Goal: Task Accomplishment & Management: Use online tool/utility

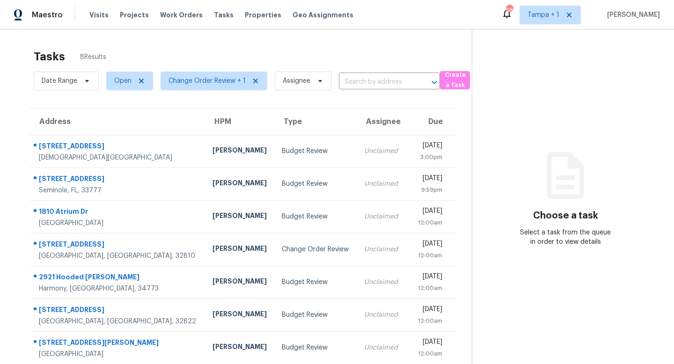
scroll to position [40, 0]
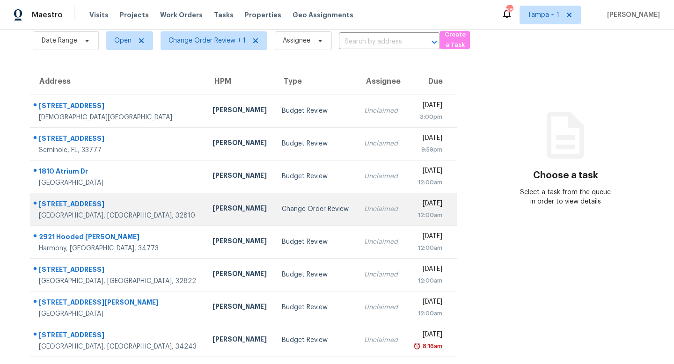
click at [282, 208] on div "Change Order Review" at bounding box center [315, 209] width 67 height 9
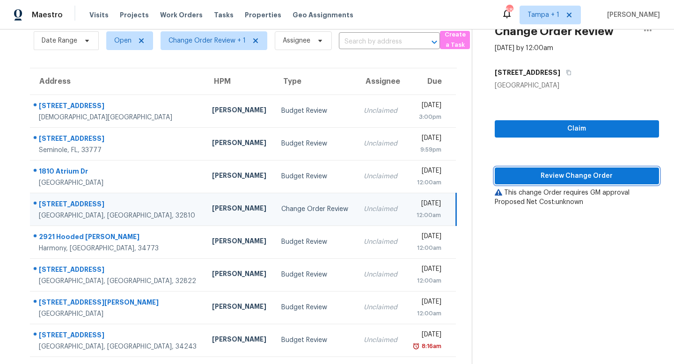
click at [555, 169] on button "Review Change Order" at bounding box center [577, 176] width 164 height 17
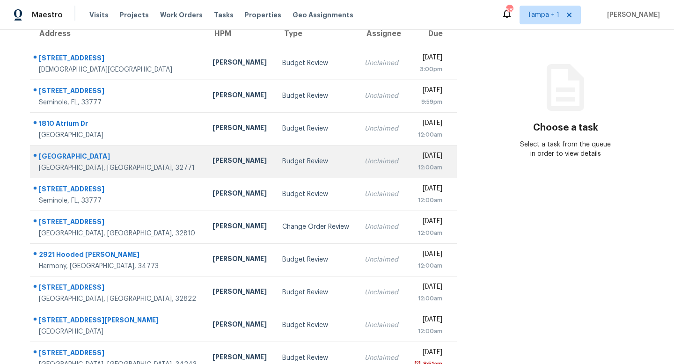
scroll to position [106, 0]
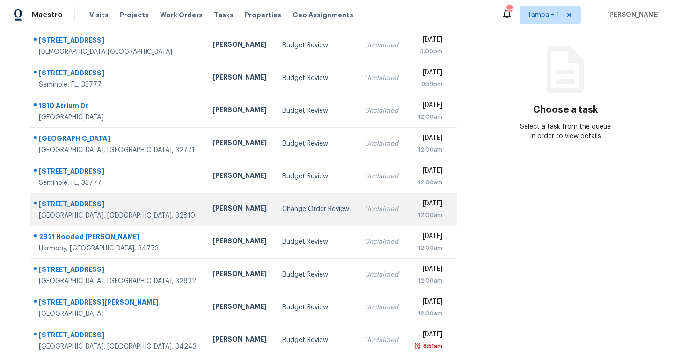
click at [364, 215] on td "Unclaimed" at bounding box center [381, 209] width 49 height 33
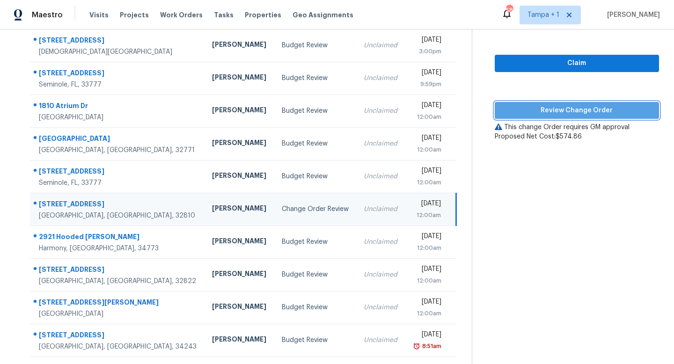
click at [566, 105] on span "Review Change Order" at bounding box center [576, 111] width 149 height 12
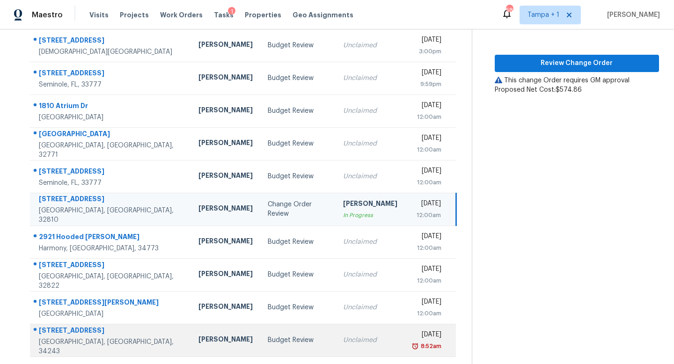
click at [270, 340] on div "Budget Review" at bounding box center [298, 340] width 60 height 9
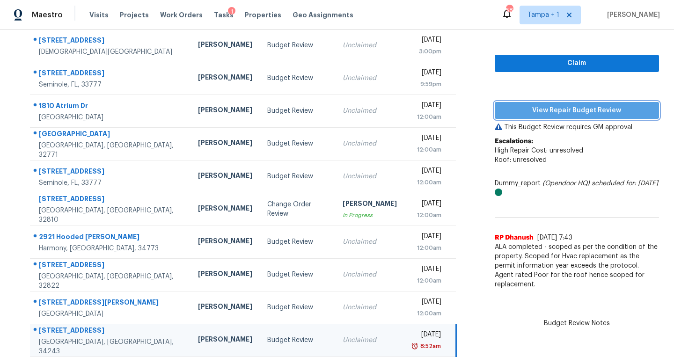
click at [583, 105] on span "View Repair Budget Review" at bounding box center [576, 111] width 149 height 12
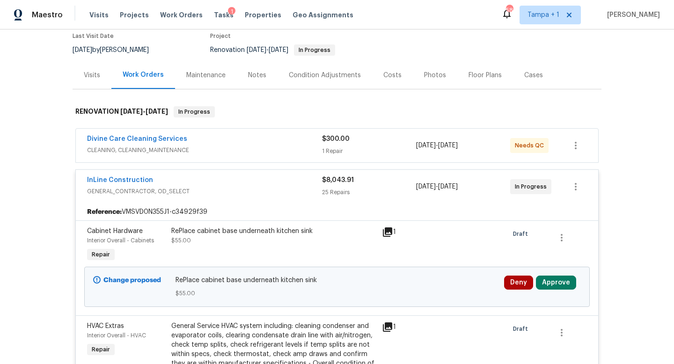
scroll to position [226, 0]
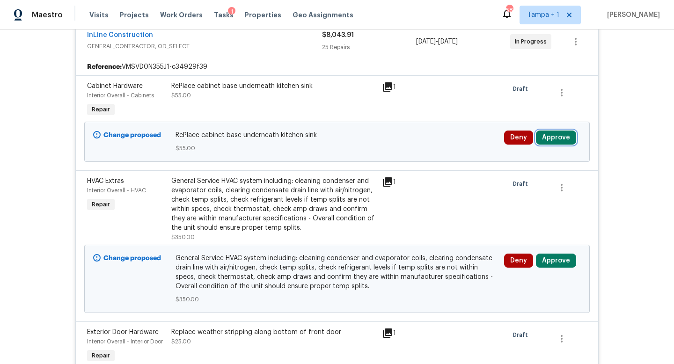
click at [549, 139] on button "Approve" at bounding box center [556, 138] width 40 height 14
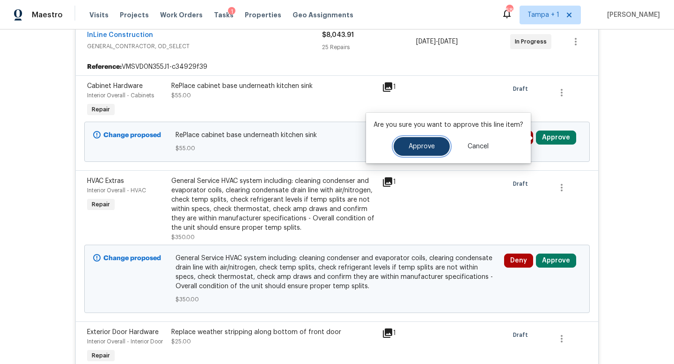
click at [425, 143] on span "Approve" at bounding box center [422, 146] width 26 height 7
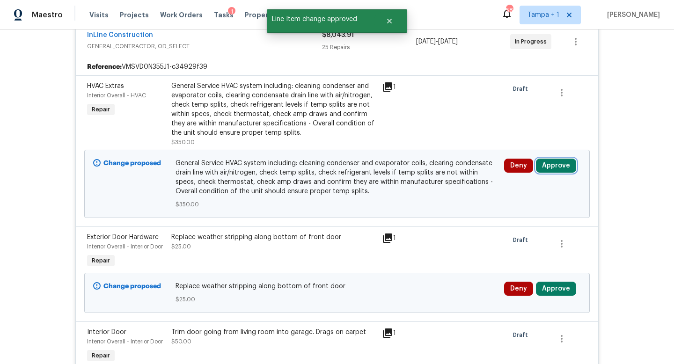
click at [552, 164] on button "Approve" at bounding box center [556, 166] width 40 height 14
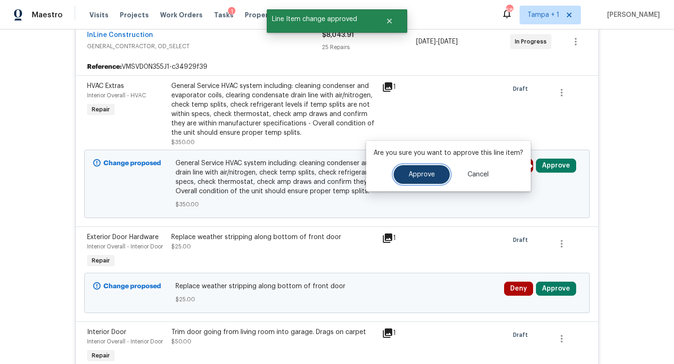
click at [422, 174] on span "Approve" at bounding box center [422, 174] width 26 height 7
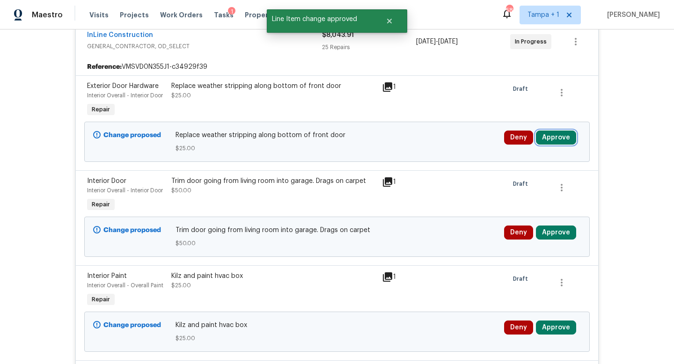
click at [563, 139] on button "Approve" at bounding box center [556, 138] width 40 height 14
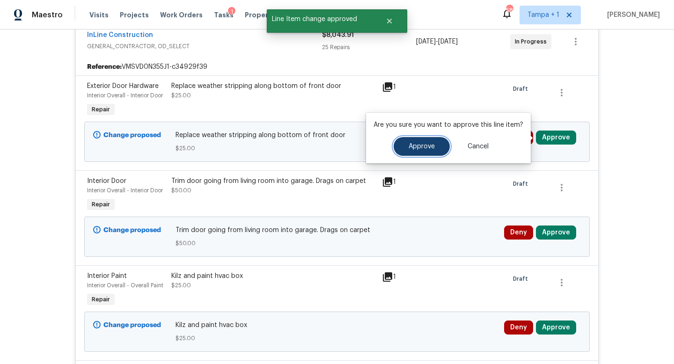
click at [416, 145] on span "Approve" at bounding box center [422, 146] width 26 height 7
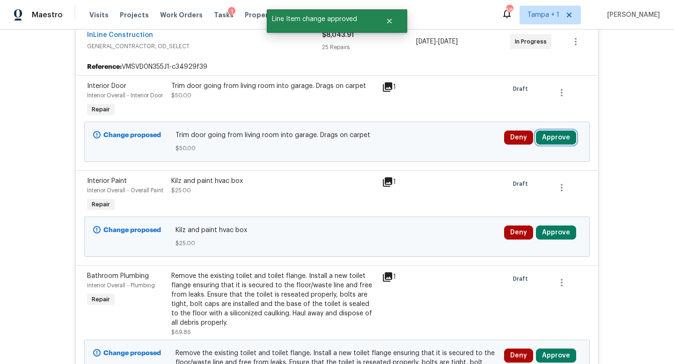
click at [550, 135] on button "Approve" at bounding box center [556, 138] width 40 height 14
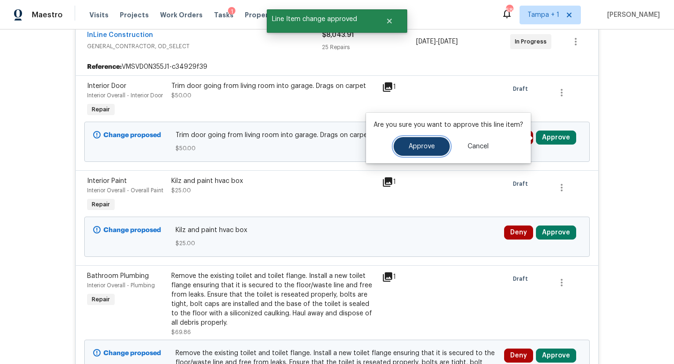
click at [413, 141] on button "Approve" at bounding box center [422, 146] width 56 height 19
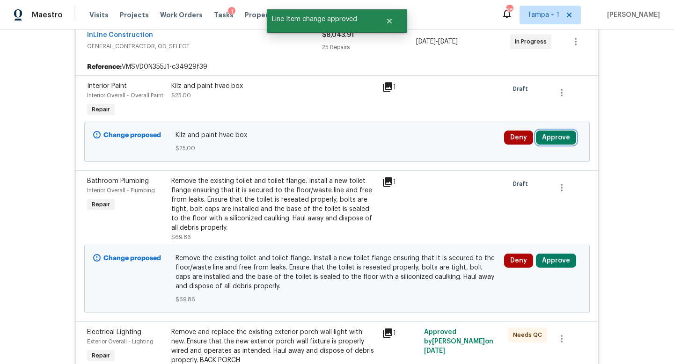
click at [558, 137] on button "Approve" at bounding box center [556, 138] width 40 height 14
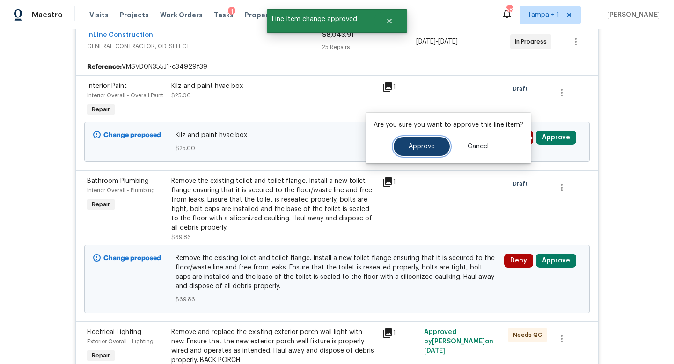
click at [426, 141] on button "Approve" at bounding box center [422, 146] width 56 height 19
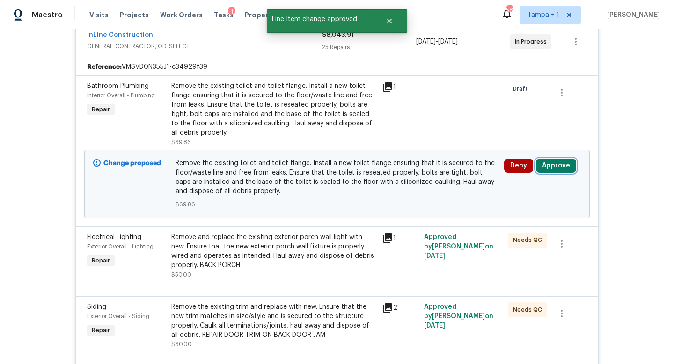
click at [558, 168] on button "Approve" at bounding box center [556, 166] width 40 height 14
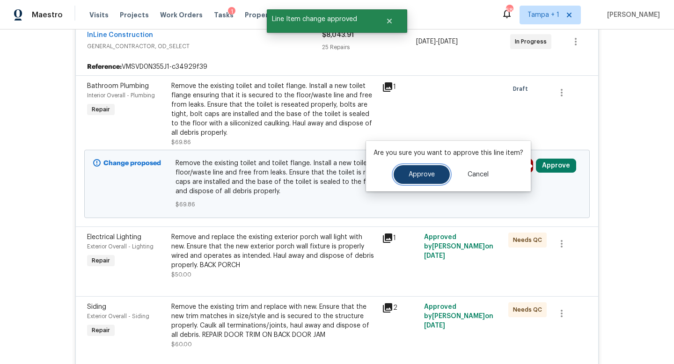
click at [420, 176] on span "Approve" at bounding box center [422, 174] width 26 height 7
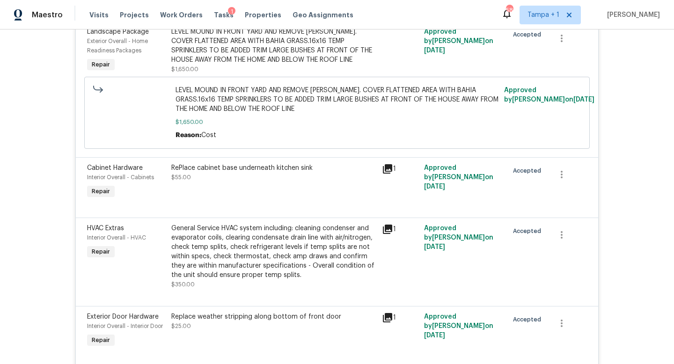
scroll to position [1792, 0]
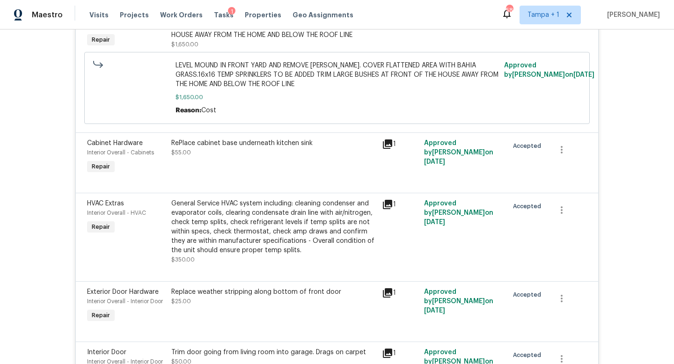
click at [388, 146] on icon at bounding box center [387, 143] width 9 height 9
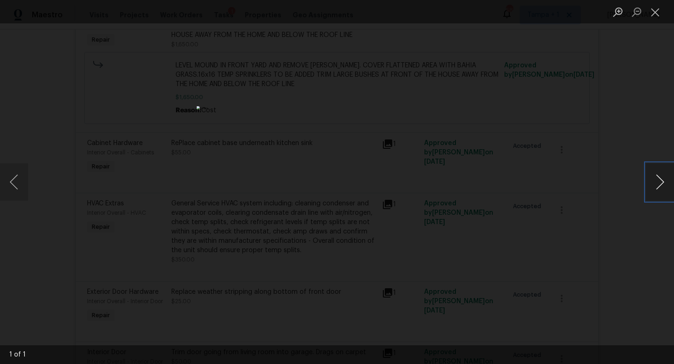
click at [666, 184] on button "Next image" at bounding box center [660, 181] width 28 height 37
click at [647, 130] on div "Lightbox" at bounding box center [337, 182] width 674 height 364
